Goal: Complete application form

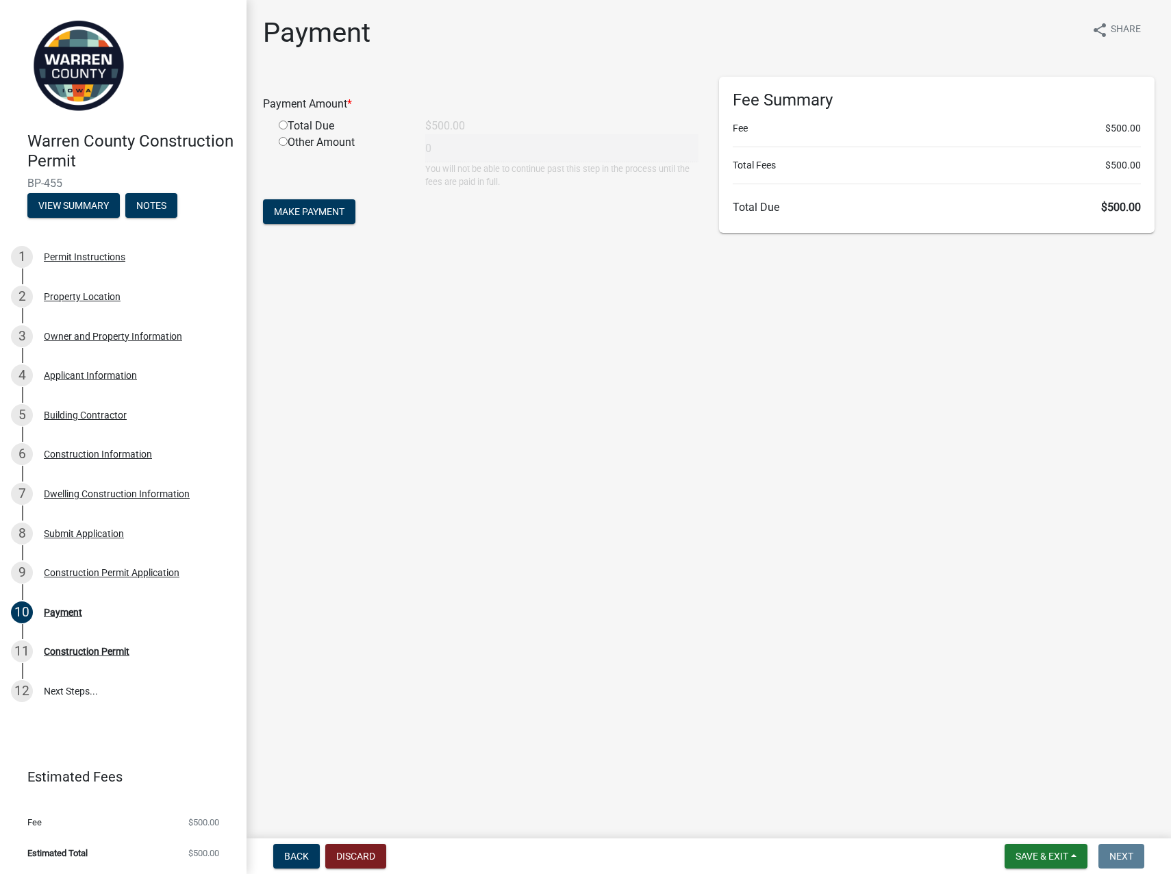
click at [284, 126] on input "radio" at bounding box center [283, 125] width 9 height 9
radio input "true"
type input "500"
click at [306, 212] on span "Make Payment" at bounding box center [309, 211] width 71 height 11
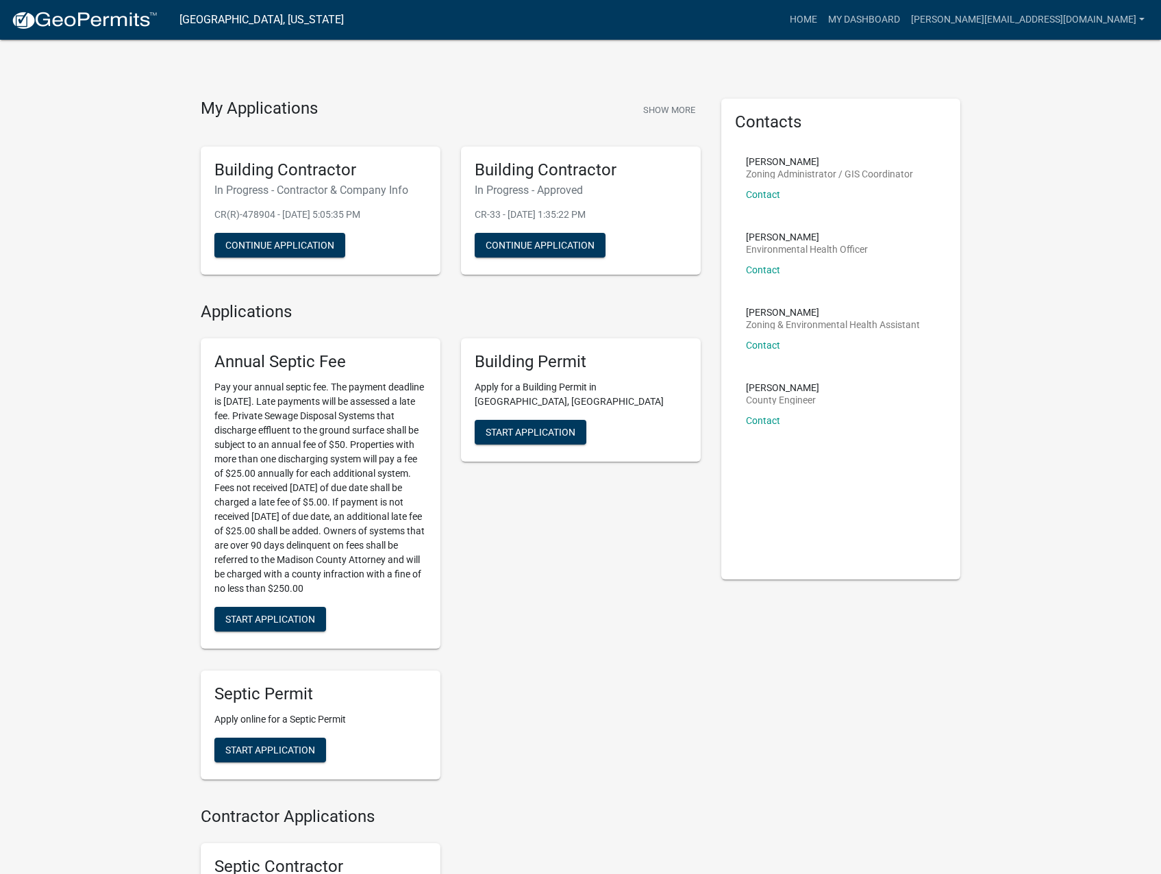
click at [285, 164] on h5 "Building Contractor" at bounding box center [320, 170] width 212 height 20
click at [283, 240] on button "Continue Application" at bounding box center [279, 245] width 131 height 25
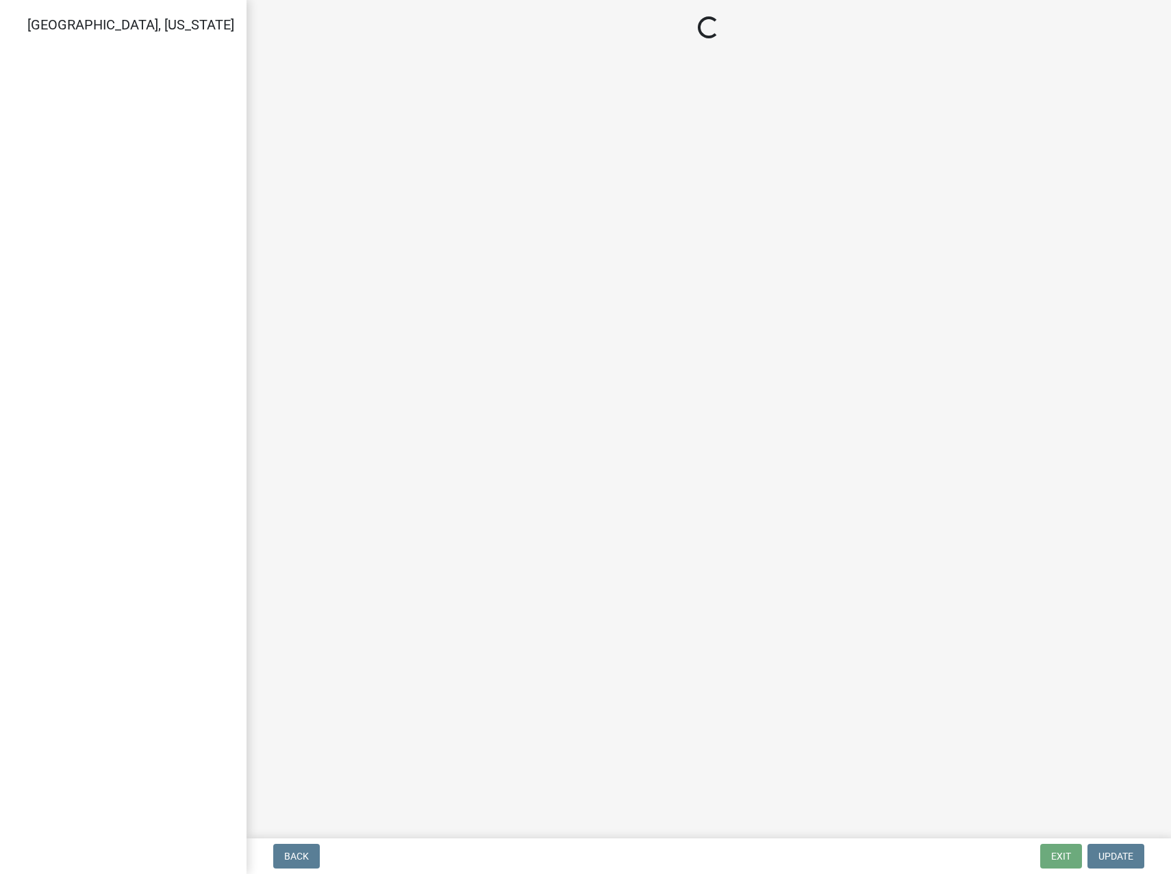
select select "IA"
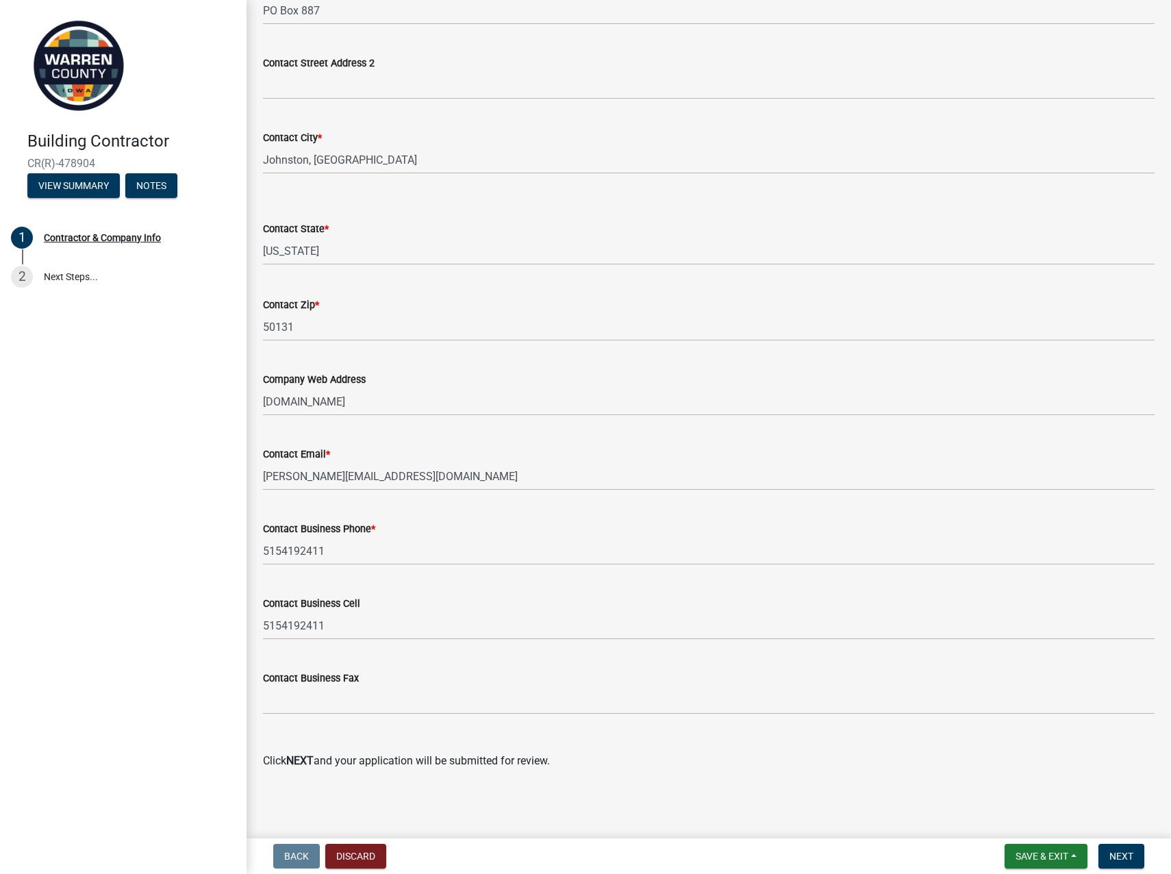
scroll to position [415, 0]
click at [1118, 860] on span "Next" at bounding box center [1121, 855] width 24 height 11
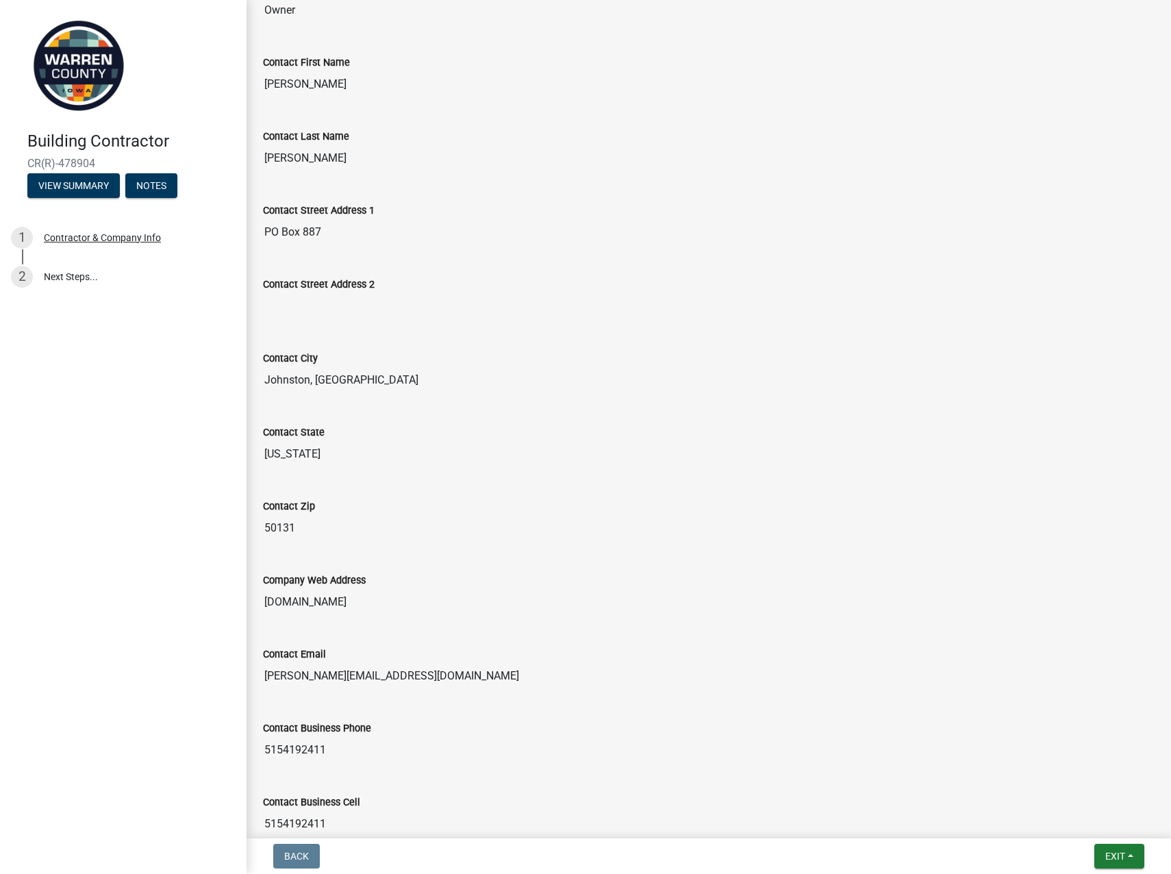
scroll to position [0, 0]
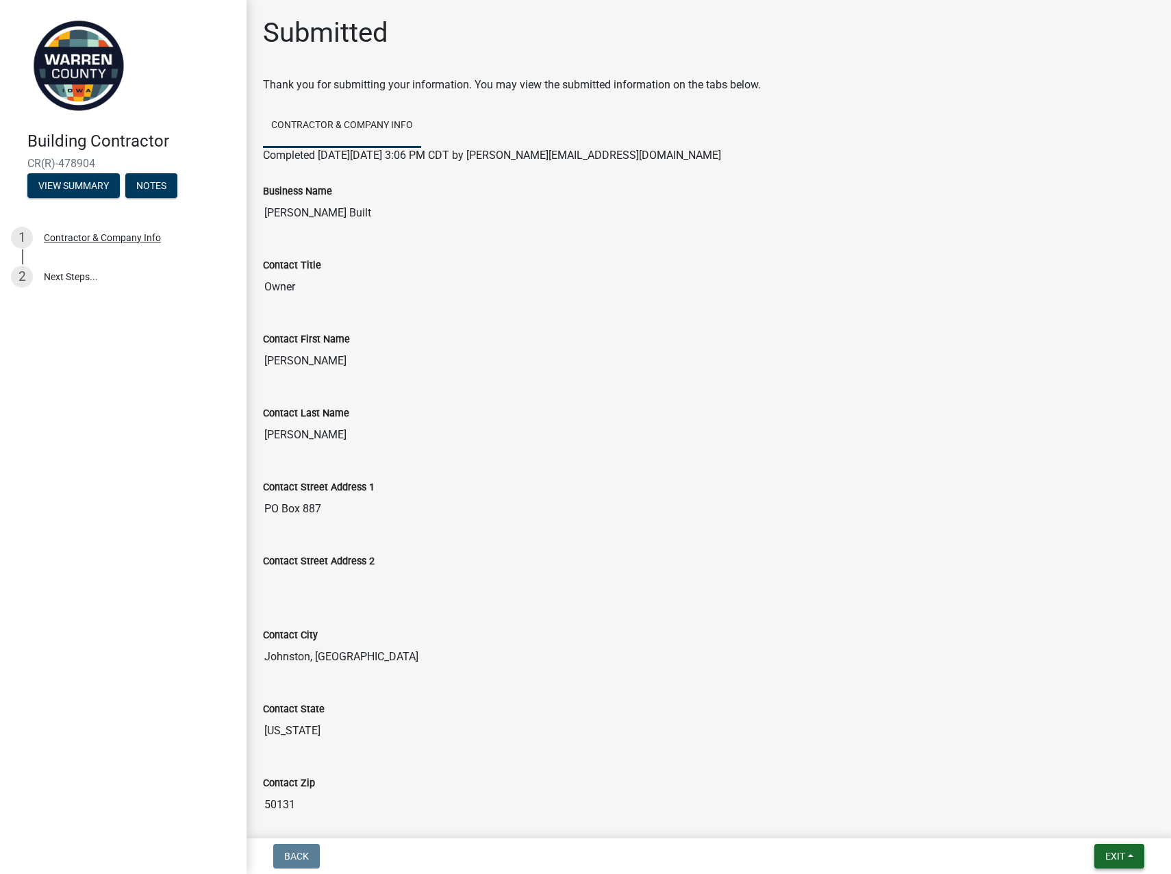
click at [1108, 864] on button "Exit" at bounding box center [1119, 856] width 50 height 25
click at [1079, 820] on button "Save & Exit" at bounding box center [1090, 820] width 110 height 33
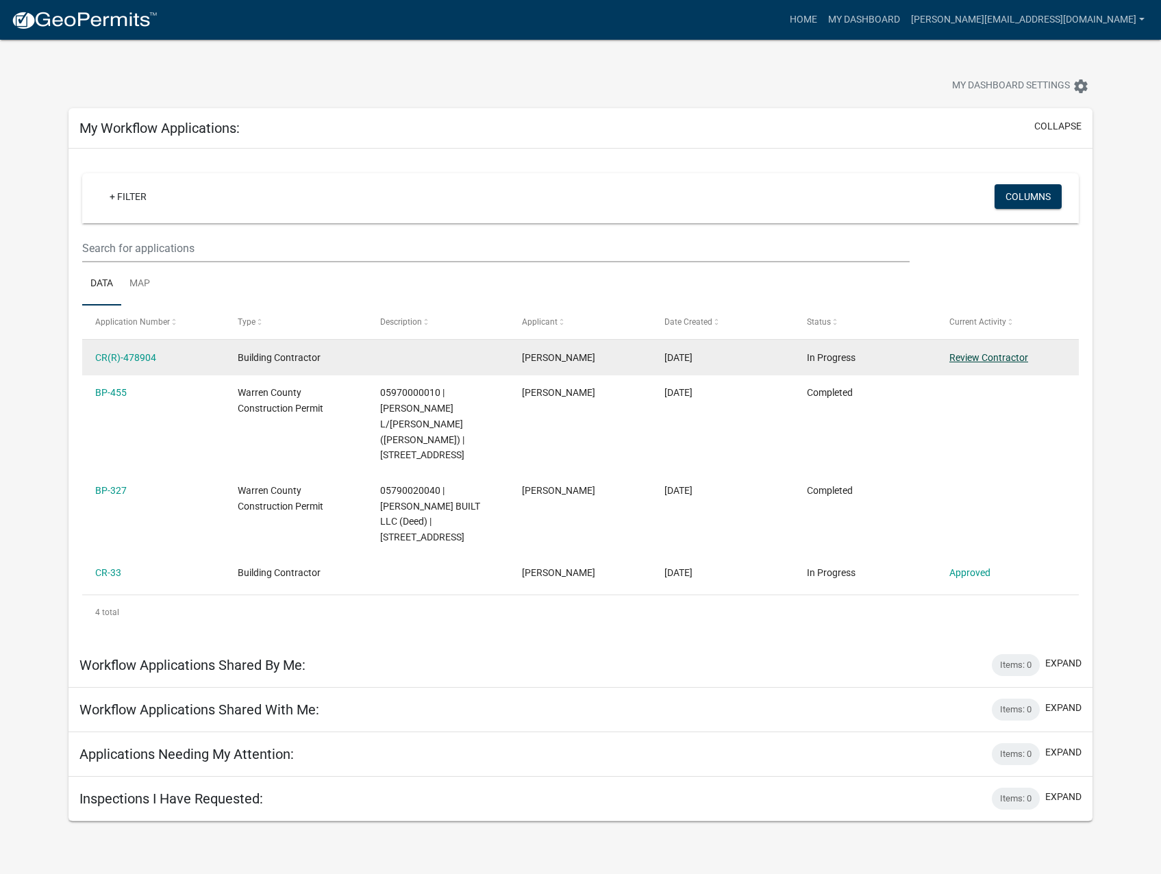
click at [1001, 354] on link "Review Contractor" at bounding box center [988, 357] width 79 height 11
